Goal: Use online tool/utility: Utilize a website feature to perform a specific function

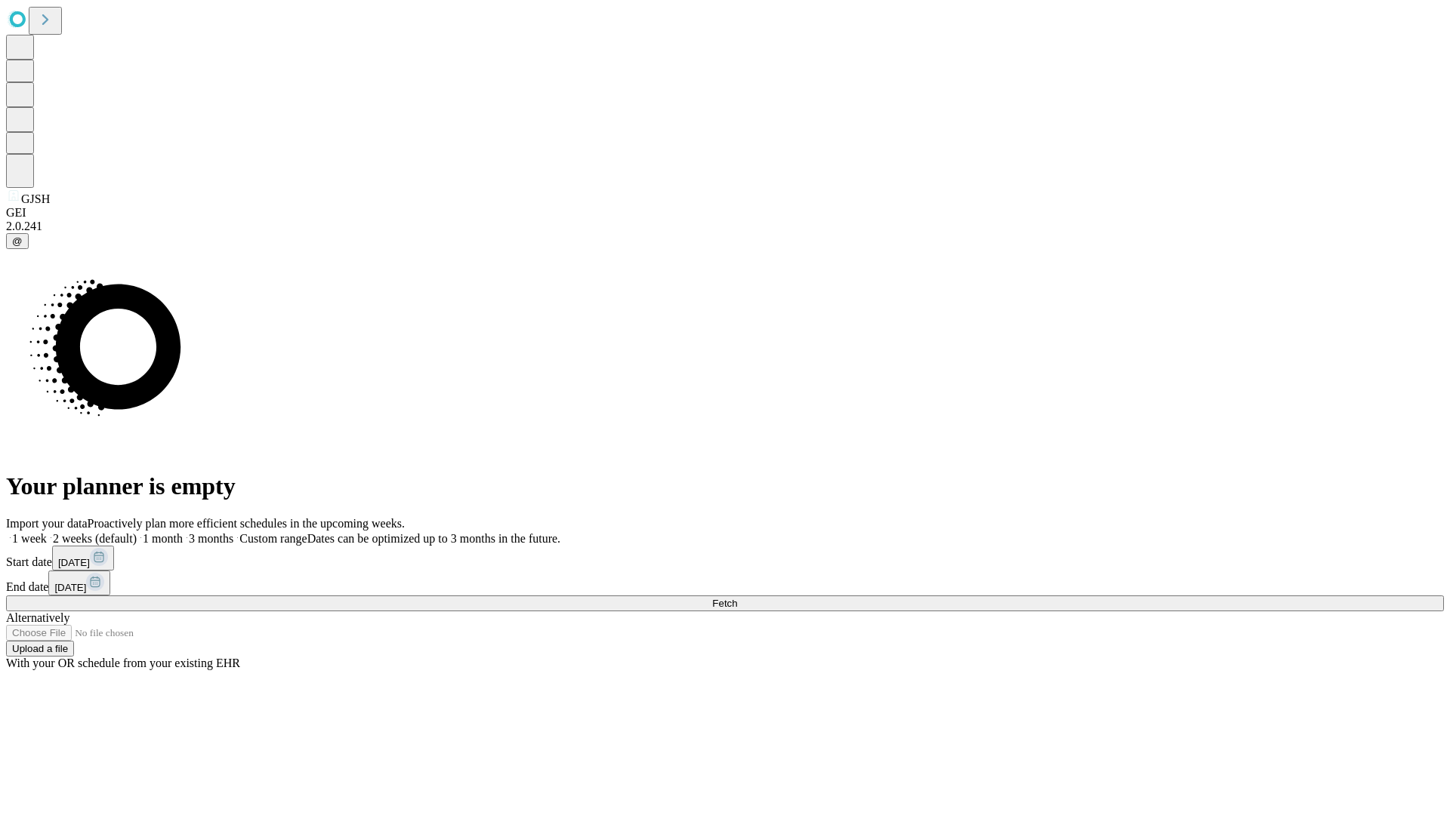
click at [737, 598] on span "Fetch" at bounding box center [724, 603] width 25 height 11
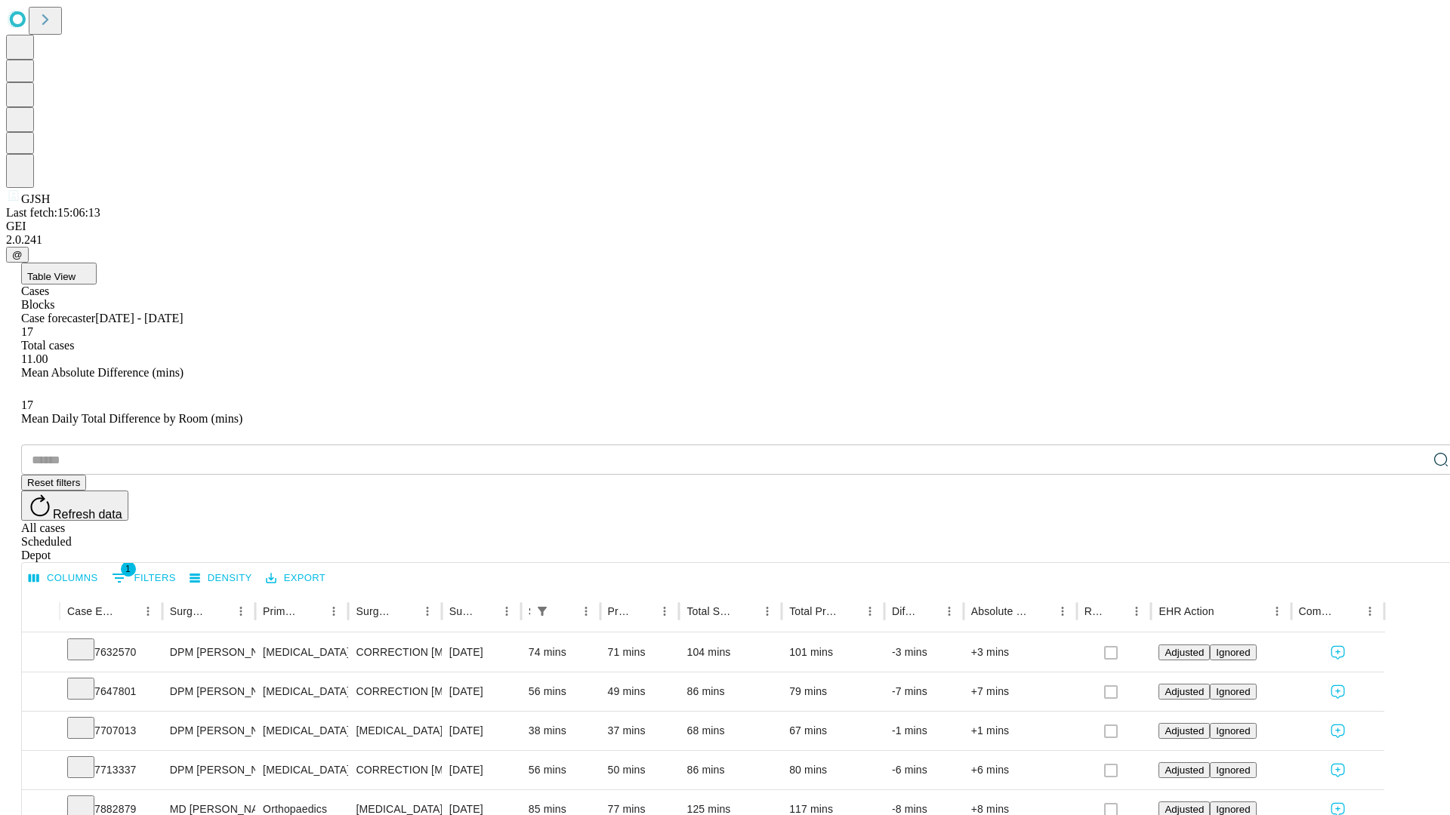
scroll to position [50, 0]
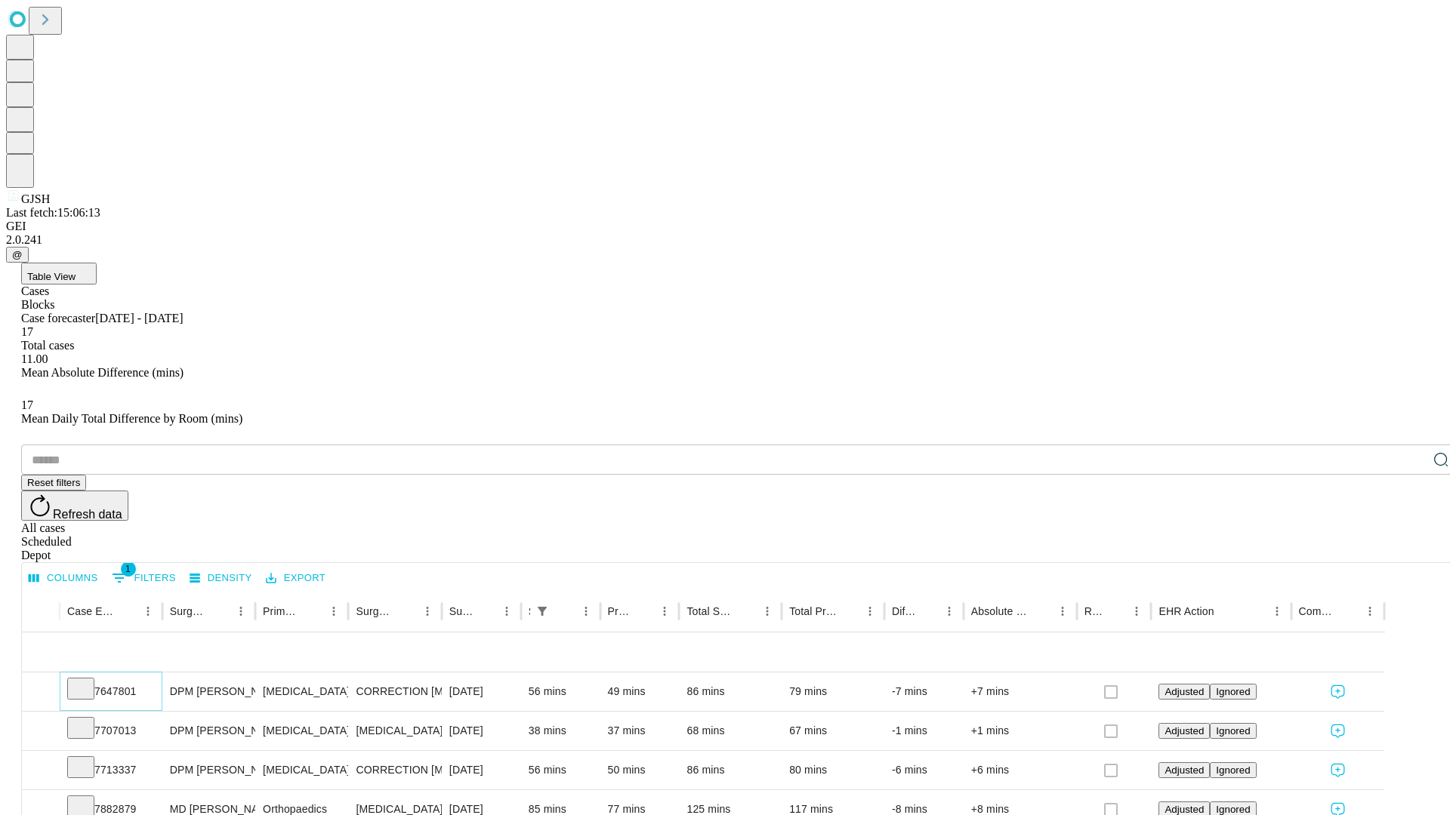
click at [88, 680] on icon at bounding box center [80, 687] width 15 height 15
